Goal: Register for event/course

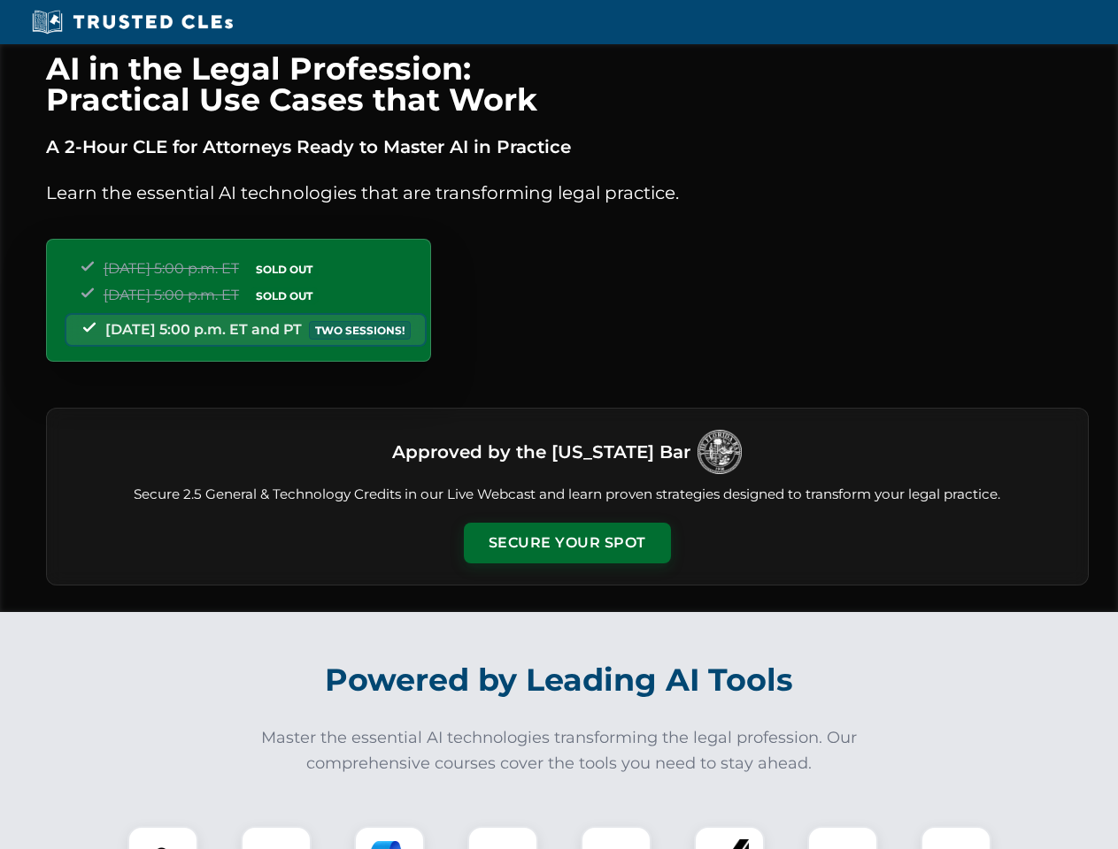
click at [566, 543] on button "Secure Your Spot" at bounding box center [567, 543] width 207 height 41
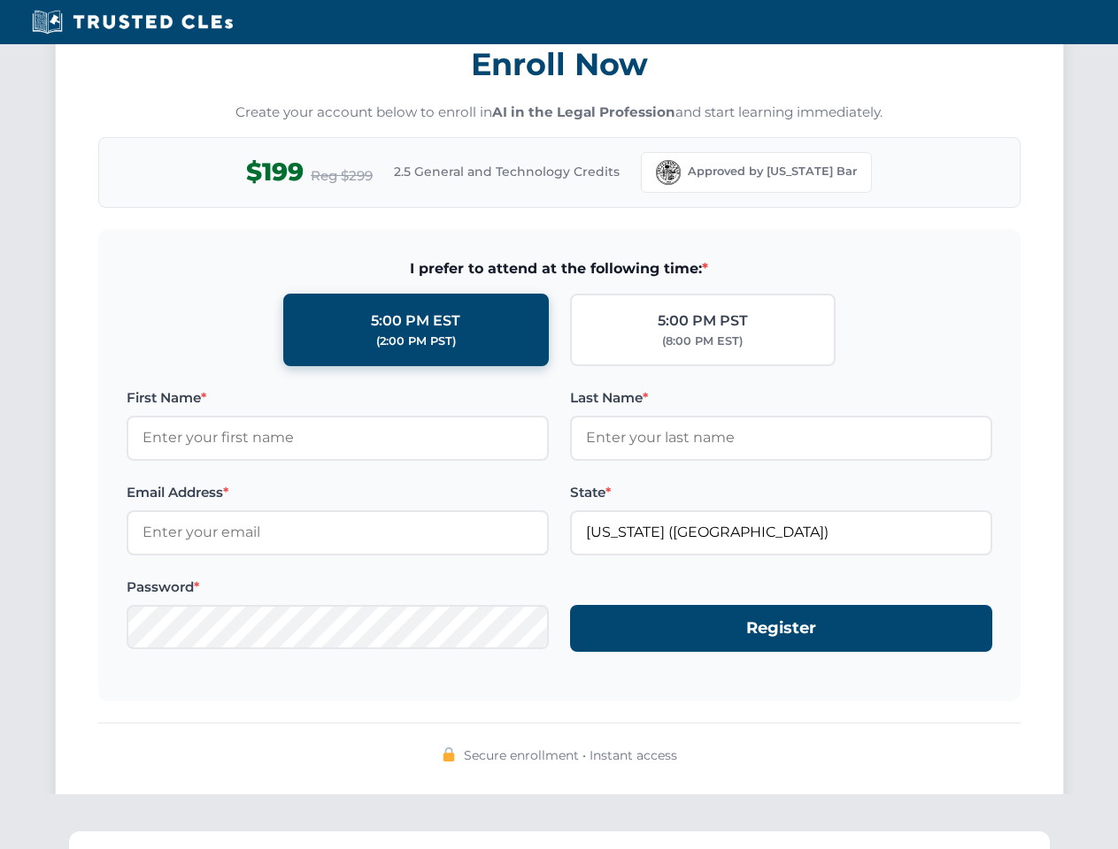
scroll to position [1737, 0]
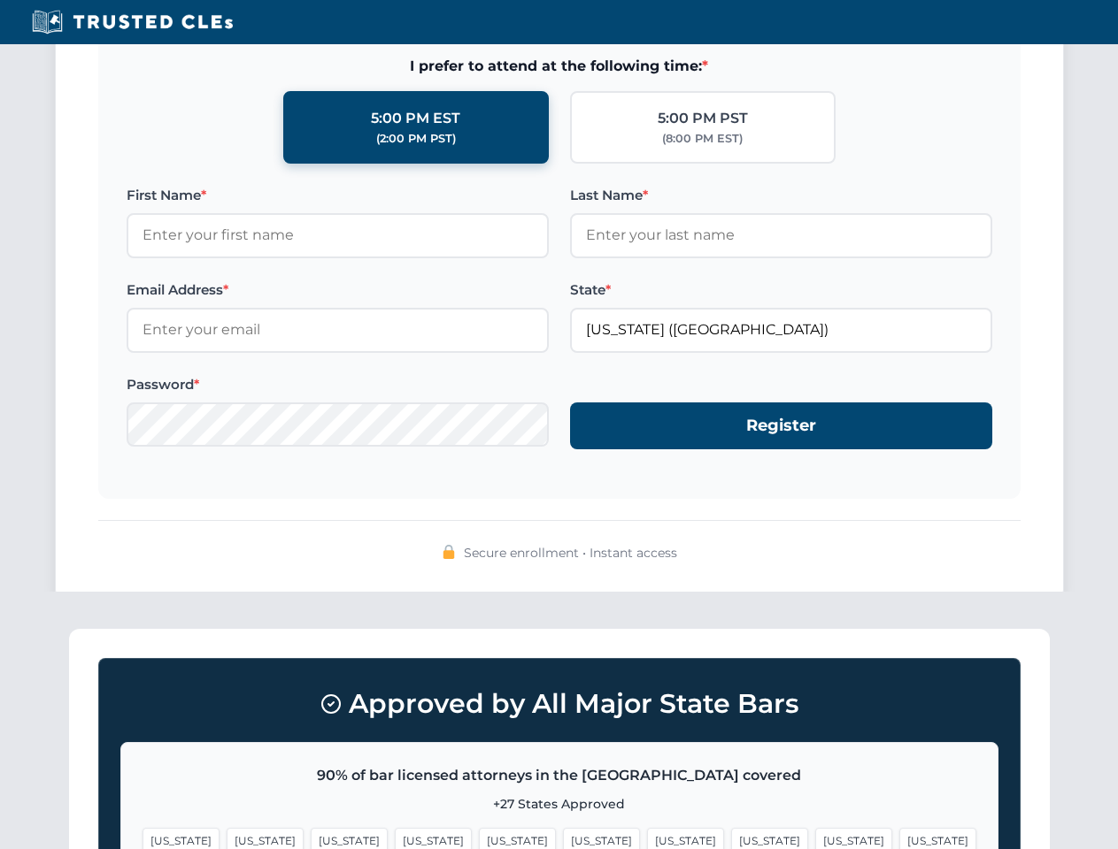
click at [815, 838] on span "[US_STATE]" at bounding box center [853, 841] width 77 height 26
